Goal: Obtain resource: Obtain resource

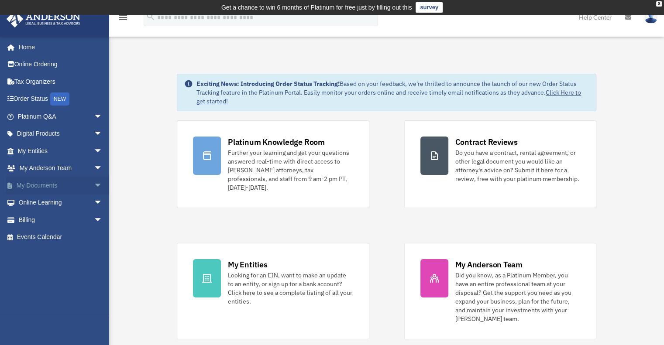
click at [35, 183] on link "My Documents arrow_drop_down" at bounding box center [60, 185] width 109 height 17
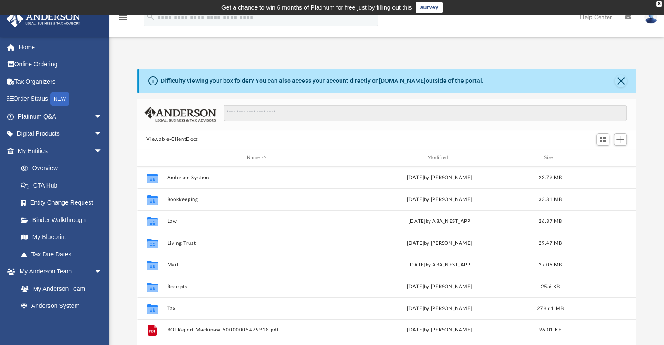
scroll to position [7, 7]
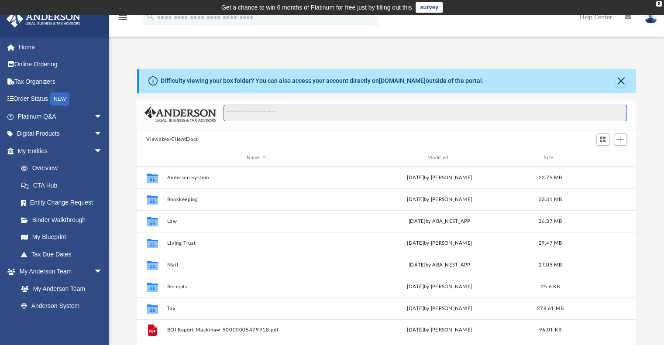
drag, startPoint x: 171, startPoint y: 164, endPoint x: 363, endPoint y: 118, distance: 196.7
click at [363, 118] on input "Search files and folders" at bounding box center [424, 113] width 403 height 17
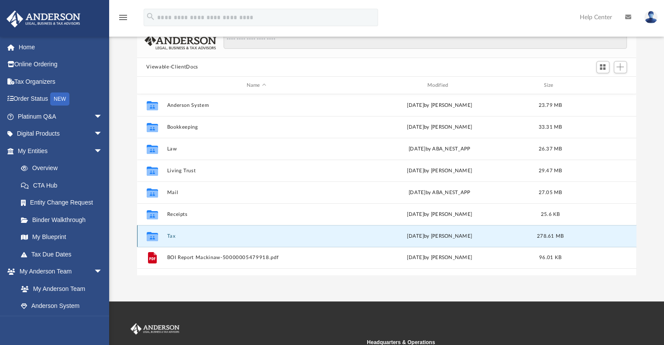
click at [171, 237] on button "Tax" at bounding box center [256, 236] width 179 height 6
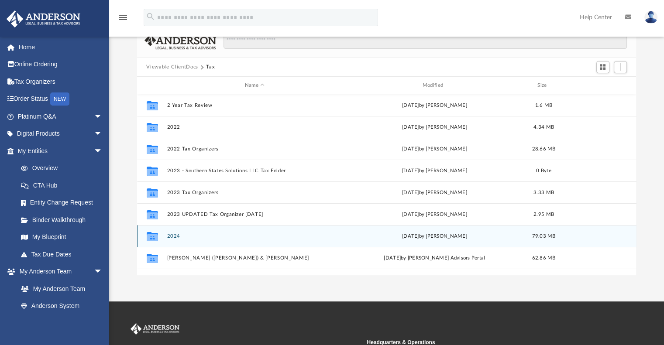
click at [177, 236] on button "2024" at bounding box center [255, 236] width 176 height 6
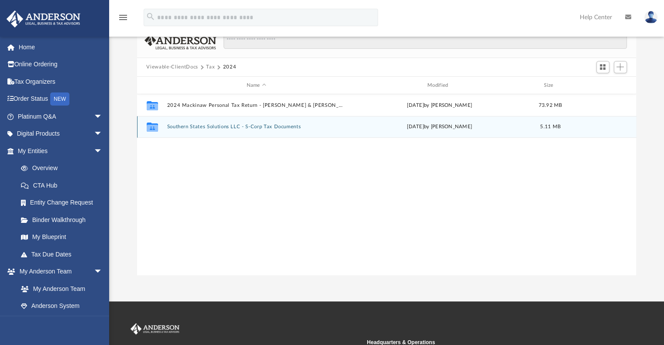
click at [221, 126] on button "Southern States Solutions LLC - S-Corp Tax Documents" at bounding box center [256, 127] width 179 height 6
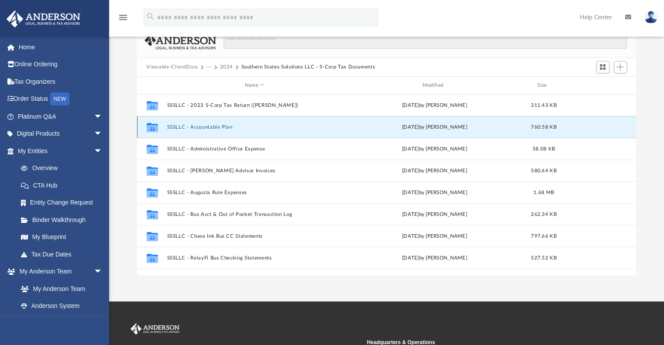
click at [209, 125] on button "SSSLLC - Accountable Plan" at bounding box center [255, 127] width 176 height 6
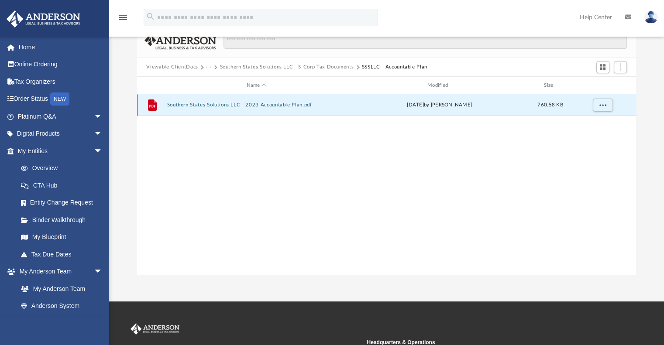
click at [230, 105] on button "Southern States Solutions LLC - 2023 Accountable Plan.pdf" at bounding box center [256, 106] width 179 height 6
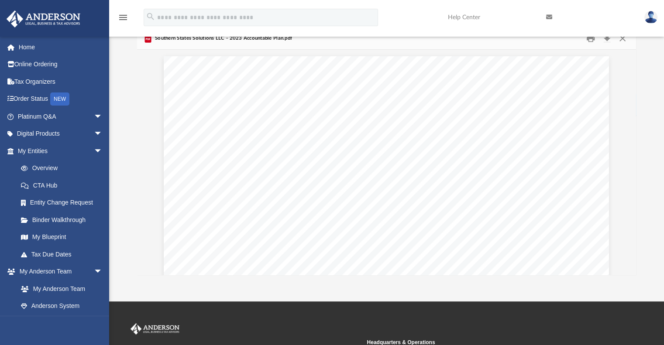
scroll to position [0, 0]
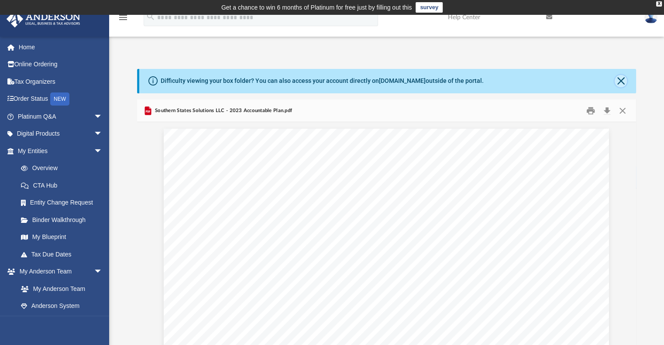
click at [619, 79] on button "Close" at bounding box center [620, 81] width 12 height 12
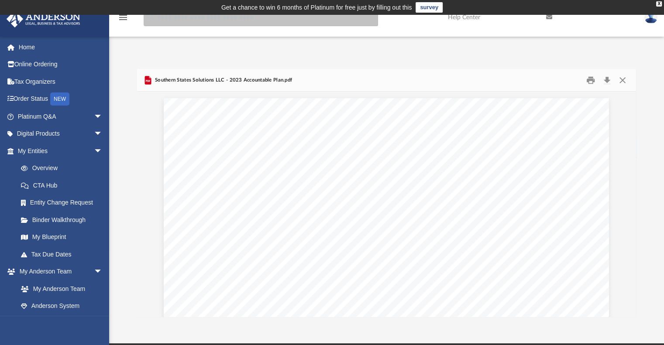
click at [228, 20] on input "search" at bounding box center [261, 17] width 234 height 17
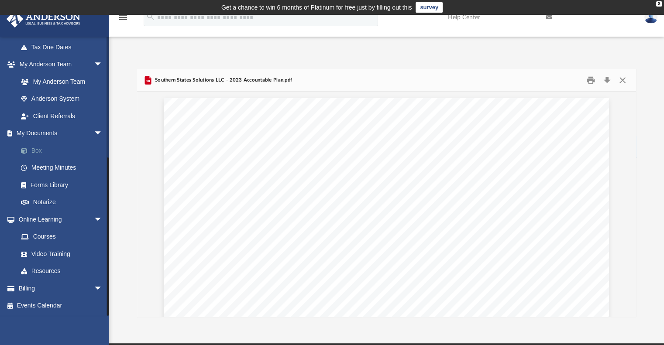
click at [40, 151] on link "Box" at bounding box center [63, 150] width 103 height 17
click at [64, 185] on link "Forms Library" at bounding box center [63, 184] width 103 height 17
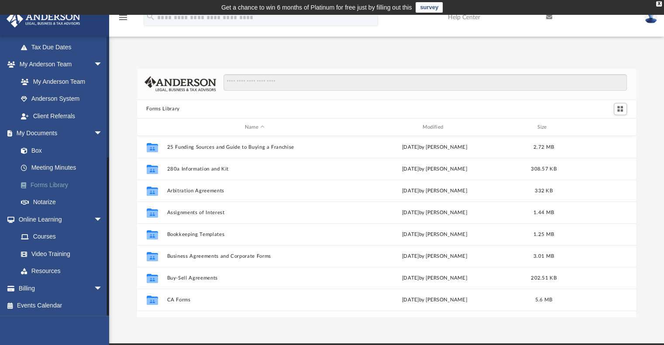
scroll to position [192, 492]
click at [34, 150] on link "Box" at bounding box center [63, 150] width 103 height 17
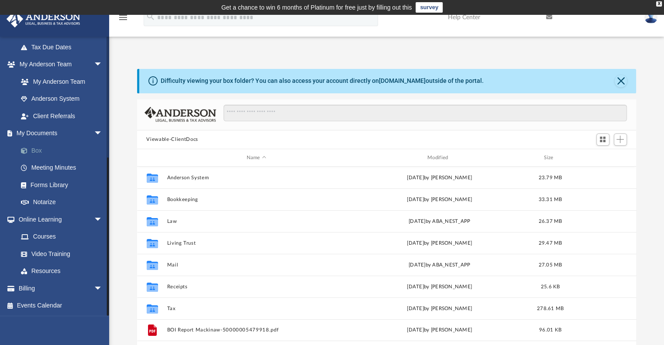
scroll to position [192, 492]
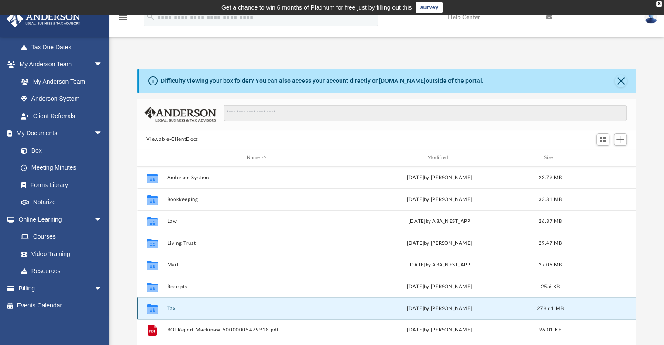
click at [170, 308] on button "Tax" at bounding box center [256, 309] width 179 height 6
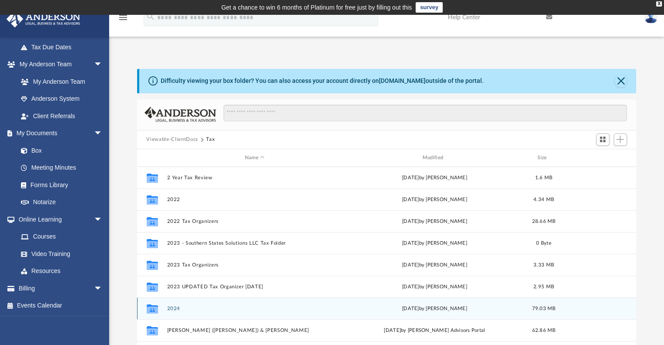
click at [171, 306] on button "2024" at bounding box center [255, 309] width 176 height 6
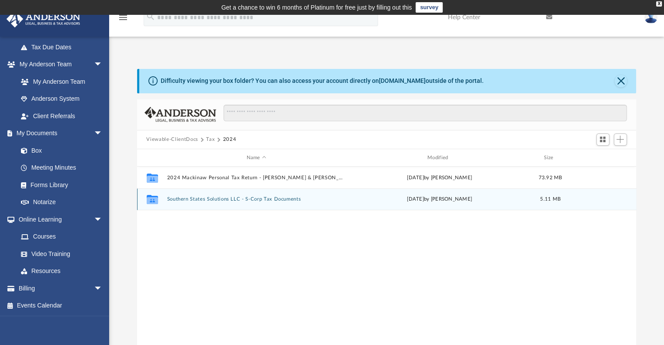
click at [180, 200] on button "Southern States Solutions LLC - S-Corp Tax Documents" at bounding box center [256, 200] width 179 height 6
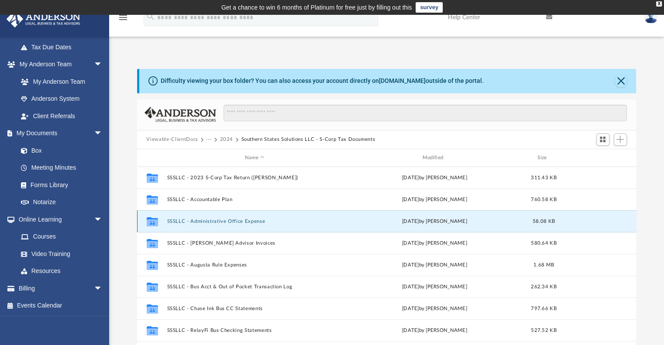
click at [216, 219] on button "SSSLLC - Administrative Office Expense" at bounding box center [255, 222] width 176 height 6
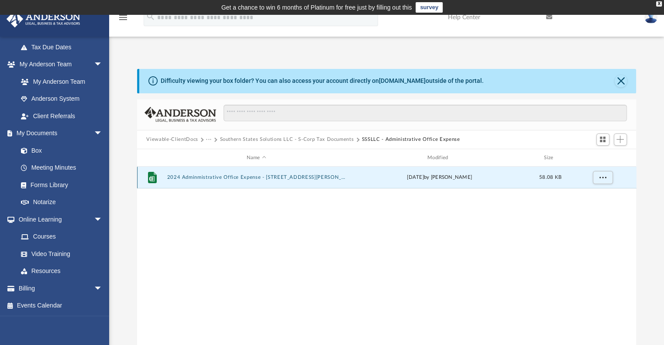
click at [221, 178] on button "2024 Adminmistrative Office Expense - 224 Burnet Dr Lavon TX 75166 6-30-25.xlsx" at bounding box center [256, 178] width 179 height 6
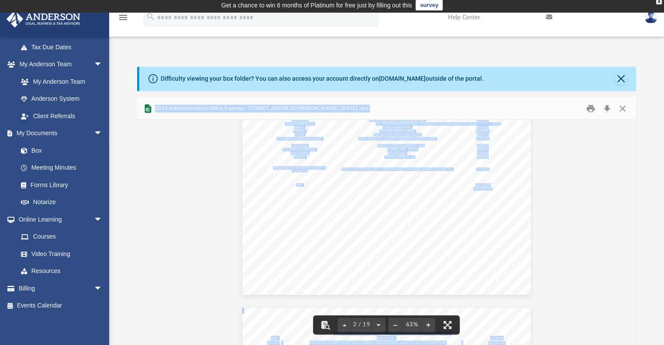
scroll to position [218, 0]
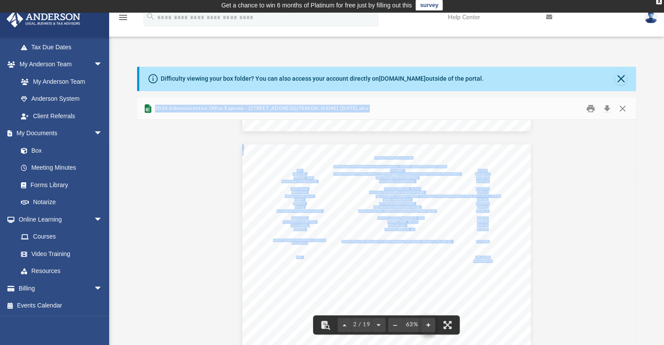
click at [427, 322] on button "File preview" at bounding box center [428, 324] width 14 height 19
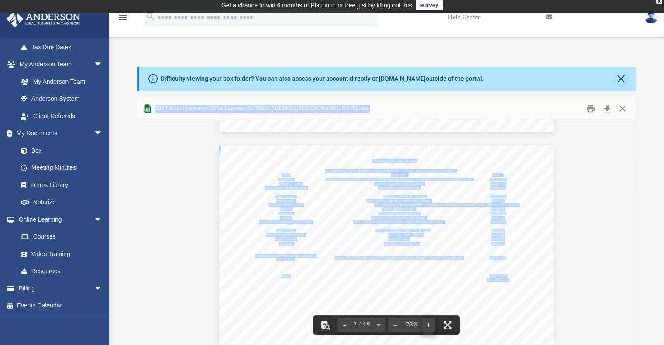
click at [427, 322] on button "File preview" at bounding box center [428, 324] width 14 height 19
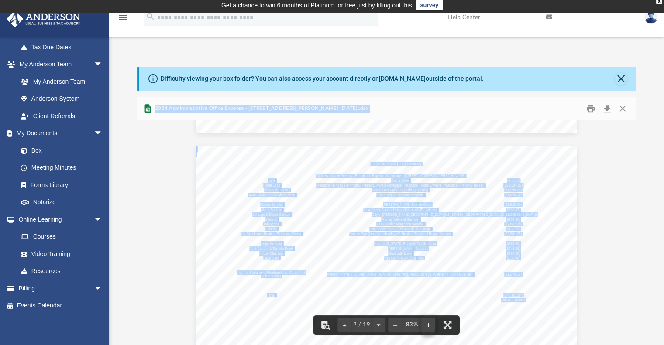
click at [427, 322] on button "File preview" at bounding box center [428, 324] width 14 height 19
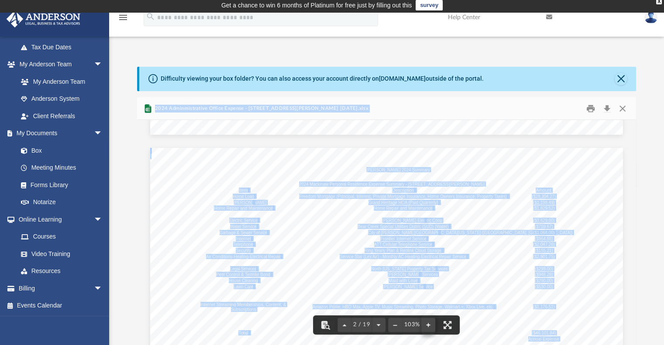
click at [427, 322] on button "File preview" at bounding box center [428, 324] width 14 height 19
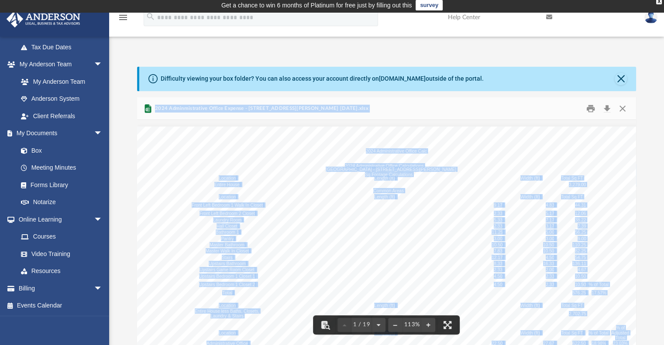
scroll to position [0, 0]
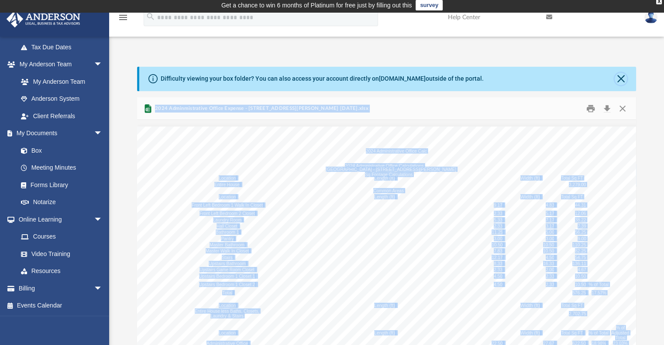
click at [622, 76] on button "Close" at bounding box center [620, 79] width 12 height 12
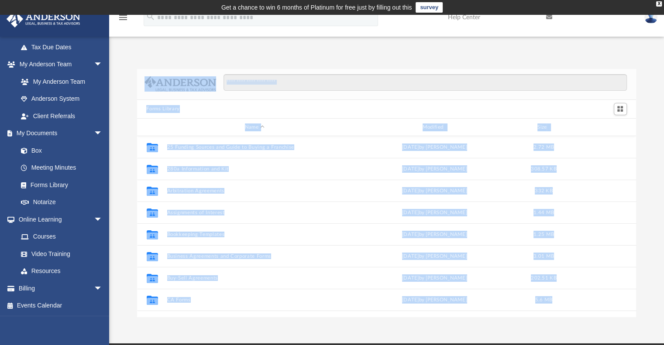
scroll to position [192, 492]
click at [304, 113] on div "Forms Library" at bounding box center [386, 109] width 499 height 19
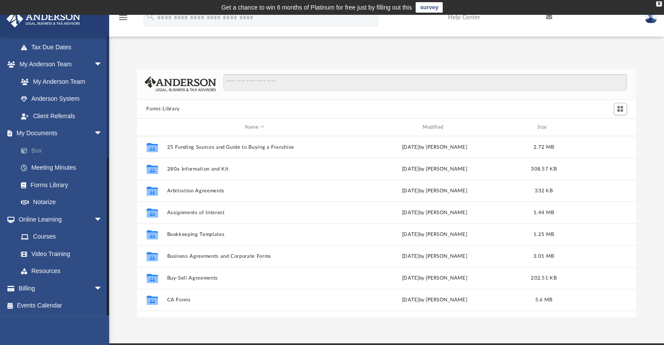
click at [39, 152] on link "Box" at bounding box center [63, 150] width 103 height 17
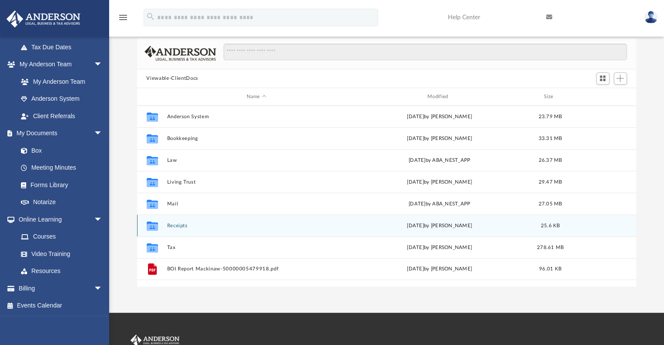
scroll to position [72, 0]
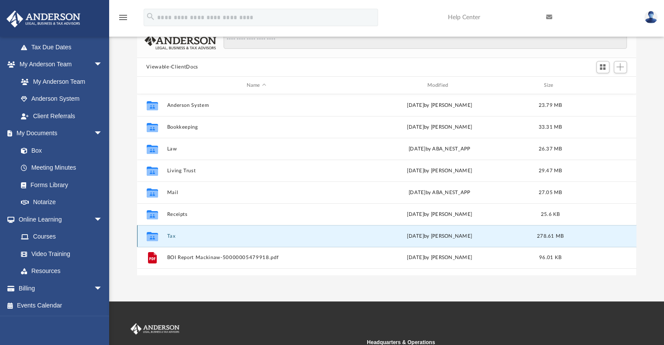
click at [173, 237] on button "Tax" at bounding box center [256, 236] width 179 height 6
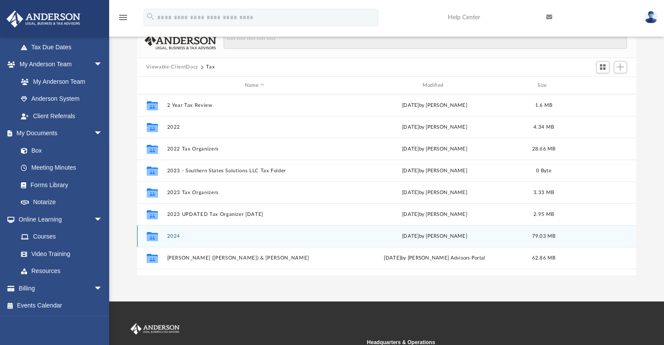
click at [174, 233] on div "Collaborated Folder 2024 Thu Sep 11 2025 by Scott Mackinaw 79.03 MB" at bounding box center [386, 236] width 499 height 22
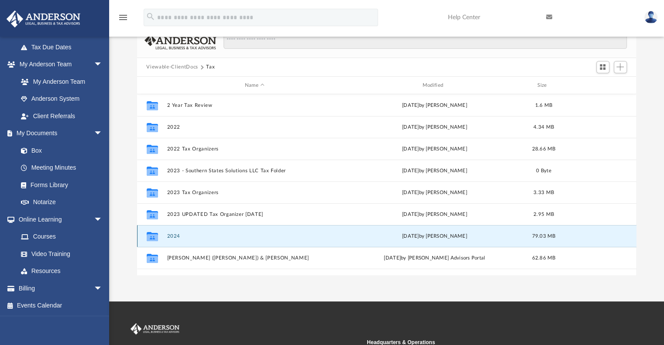
click at [173, 233] on button "2024" at bounding box center [255, 236] width 176 height 6
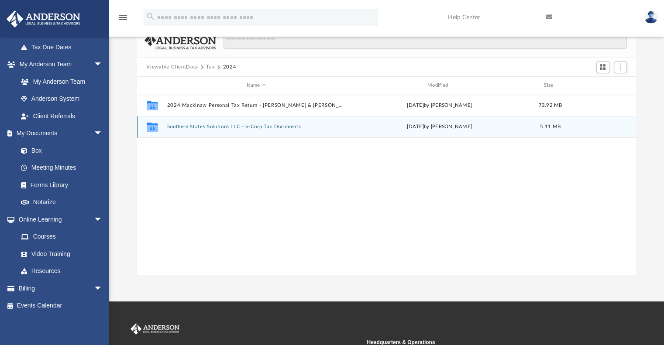
click at [219, 124] on button "Southern States Solutions LLC - S-Corp Tax Documents" at bounding box center [256, 127] width 179 height 6
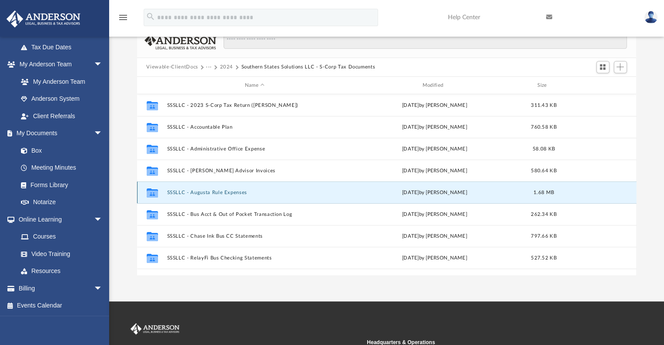
click at [231, 191] on button "SSSLLC - Augusta Rule Expenses" at bounding box center [255, 193] width 176 height 6
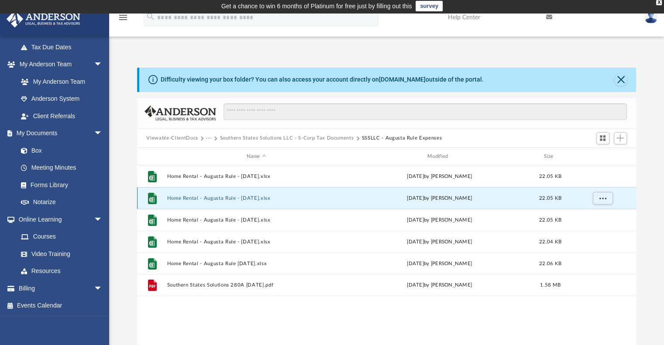
scroll to position [0, 0]
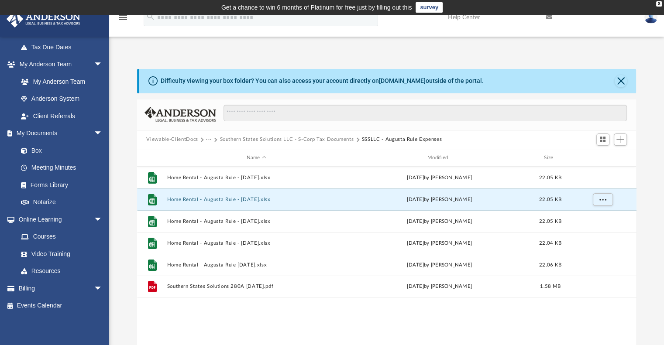
drag, startPoint x: 217, startPoint y: 127, endPoint x: 307, endPoint y: 147, distance: 92.0
click at [299, 136] on div "Viewable-ClientDocs ··· Southern States Solutions LLC - S-Corp Tax Documents SS…" at bounding box center [386, 223] width 499 height 248
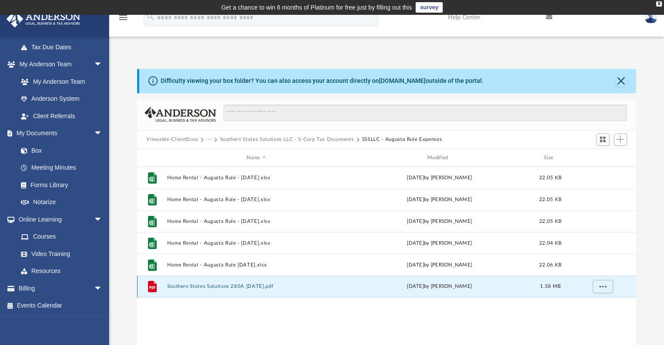
drag, startPoint x: 191, startPoint y: 12, endPoint x: 209, endPoint y: 285, distance: 274.1
click at [209, 285] on button "Southern States Solutions 280A 1-4-24.pdf" at bounding box center [256, 287] width 179 height 6
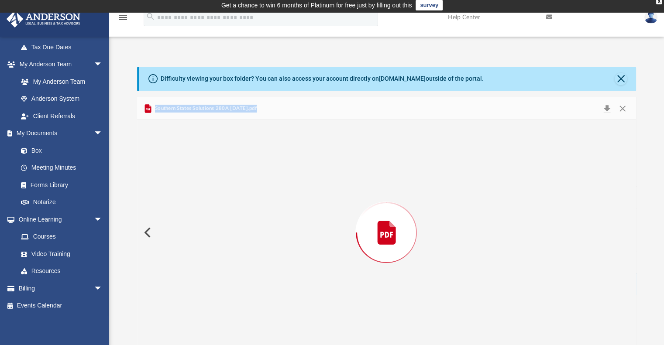
click at [209, 285] on div "Preview" at bounding box center [386, 232] width 499 height 225
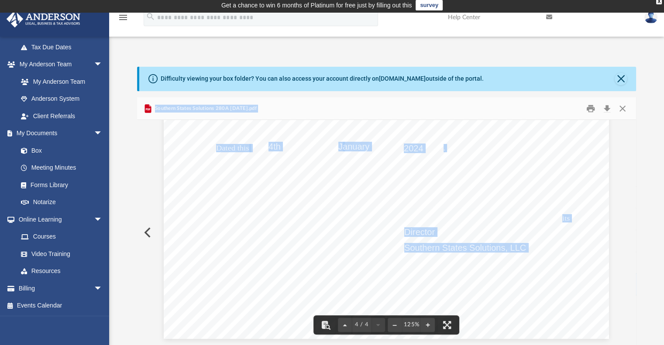
scroll to position [0, 0]
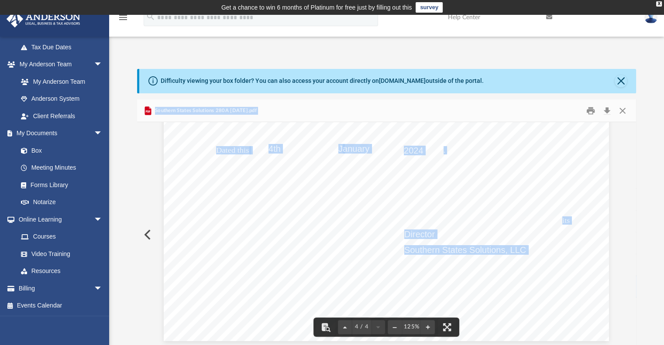
click at [146, 233] on button "Preview" at bounding box center [146, 234] width 19 height 24
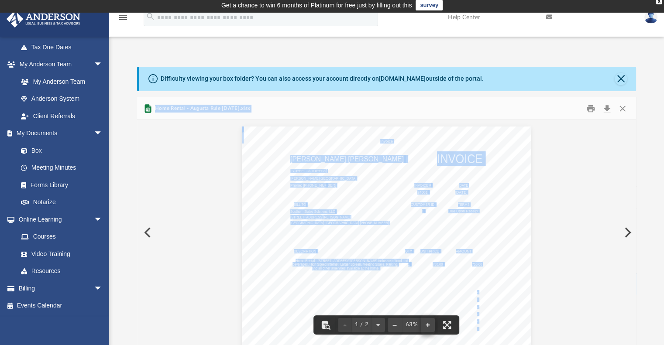
click at [427, 324] on button "File preview" at bounding box center [428, 324] width 14 height 19
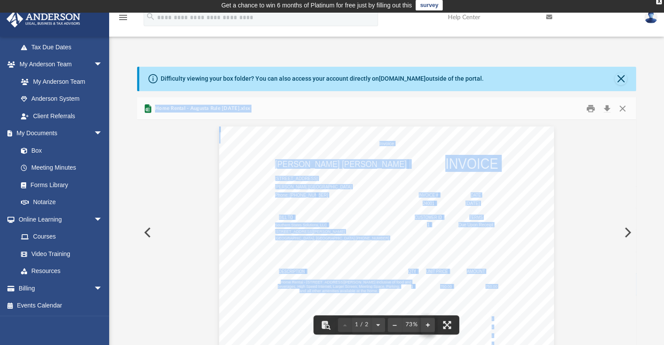
click at [427, 324] on button "File preview" at bounding box center [428, 324] width 14 height 19
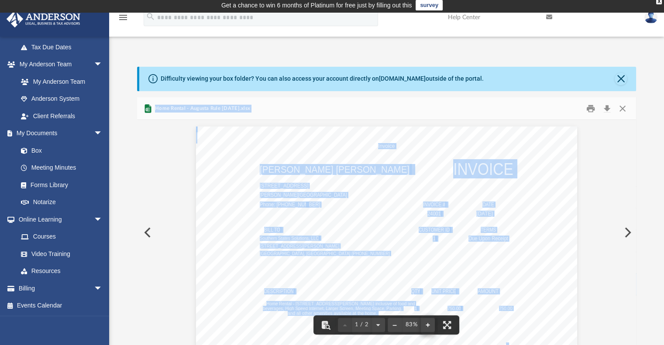
click at [427, 324] on button "File preview" at bounding box center [428, 324] width 14 height 19
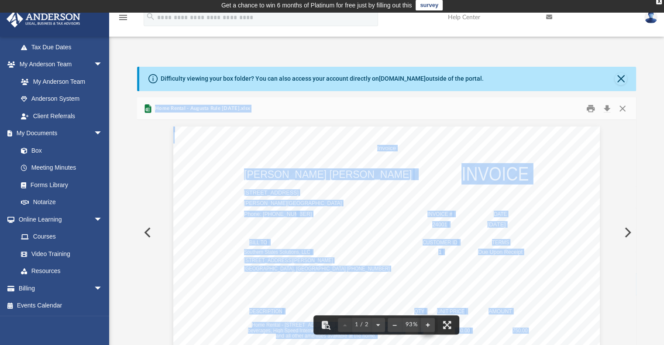
click at [427, 324] on button "File preview" at bounding box center [428, 324] width 14 height 19
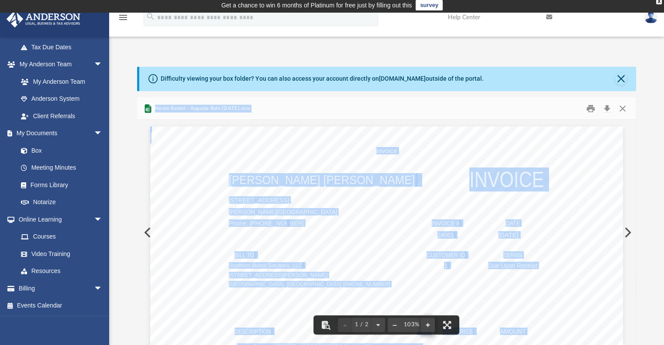
click at [427, 324] on button "File preview" at bounding box center [428, 324] width 14 height 19
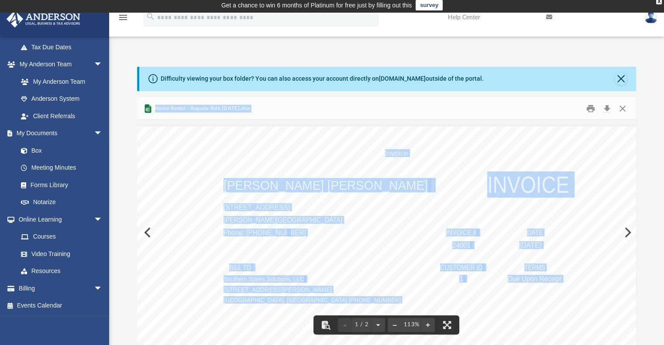
scroll to position [72, 0]
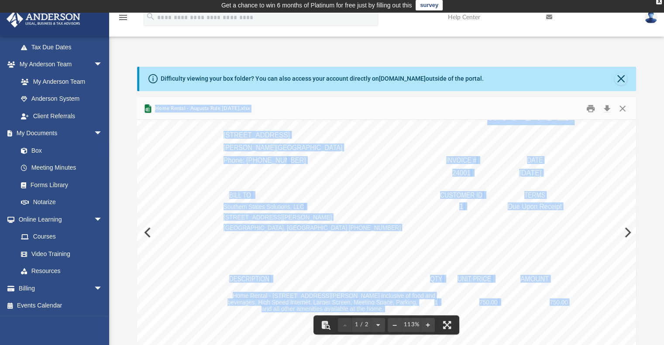
click at [507, 218] on div "Invoice Christopher Sherman Scott Mackinaw INVOICE 224 Burnet Dr Lavon, TX 7516…" at bounding box center [396, 254] width 519 height 401
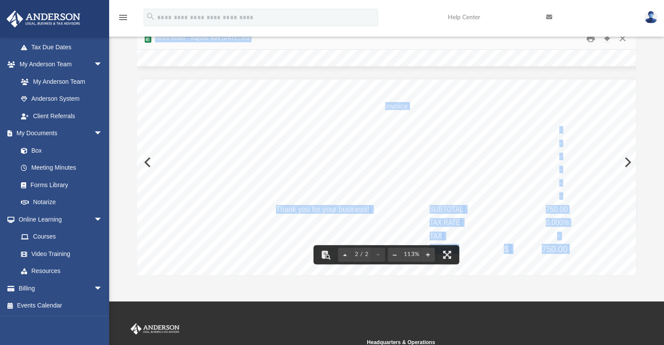
click at [146, 161] on div "Invoice - - - - - - Thank you for your business! SUBTOTAL 750.00 TAX RATE 0.000…" at bounding box center [396, 279] width 519 height 401
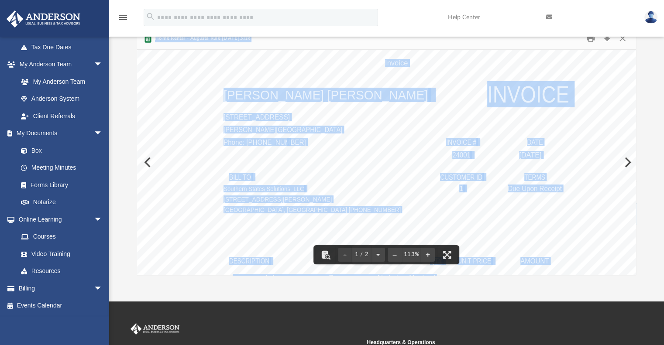
scroll to position [0, 0]
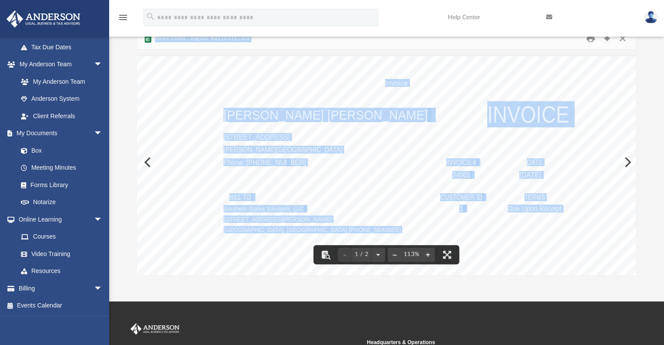
click at [147, 162] on div "Invoice Christopher Sherman Scott Mackinaw INVOICE 224 Burnet Dr Lavon, TX 7516…" at bounding box center [396, 256] width 519 height 401
click at [147, 165] on div "Invoice Christopher Sherman Scott Mackinaw INVOICE 224 Burnet Dr Lavon, TX 7516…" at bounding box center [396, 256] width 519 height 401
click at [145, 162] on div "Invoice Christopher Sherman Scott Mackinaw INVOICE 224 Burnet Dr Lavon, TX 7516…" at bounding box center [396, 256] width 519 height 401
click at [151, 160] on div "Invoice Christopher Sherman Scott Mackinaw INVOICE 224 Burnet Dr Lavon, TX 7516…" at bounding box center [396, 256] width 519 height 401
click at [629, 158] on div "Invoice Christopher Sherman Scott Mackinaw INVOICE 224 Burnet Dr Lavon, TX 7516…" at bounding box center [396, 256] width 519 height 401
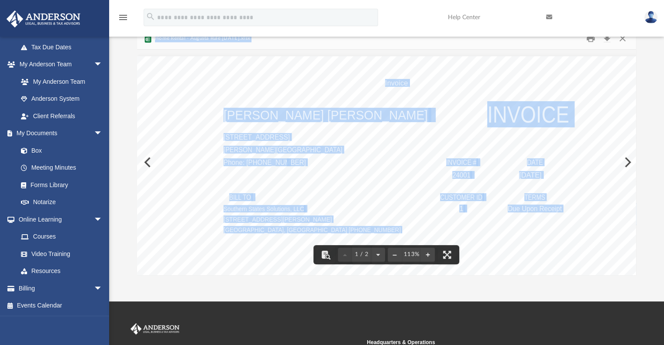
click at [627, 162] on div "Invoice Christopher Sherman Scott Mackinaw INVOICE 224 Burnet Dr Lavon, TX 7516…" at bounding box center [396, 256] width 519 height 401
